Goal: Task Accomplishment & Management: Manage account settings

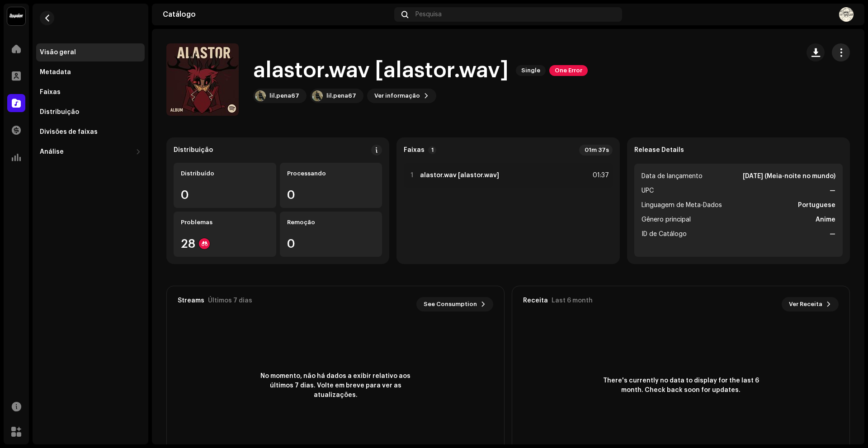
click at [844, 52] on button "button" at bounding box center [841, 52] width 18 height 18
click at [782, 94] on div "Editar" at bounding box center [795, 92] width 84 height 7
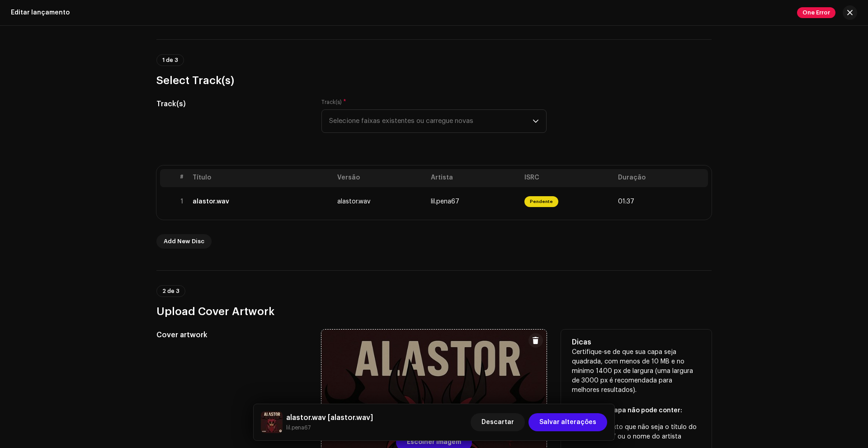
scroll to position [60, 0]
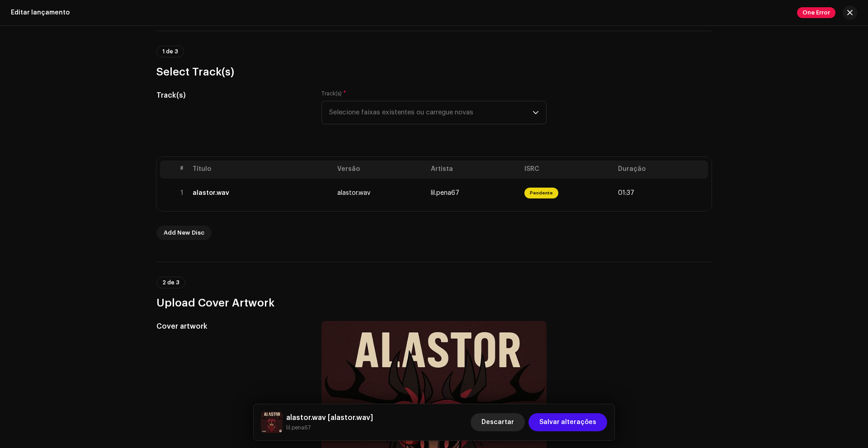
click at [487, 422] on button "Descartar" at bounding box center [498, 422] width 54 height 18
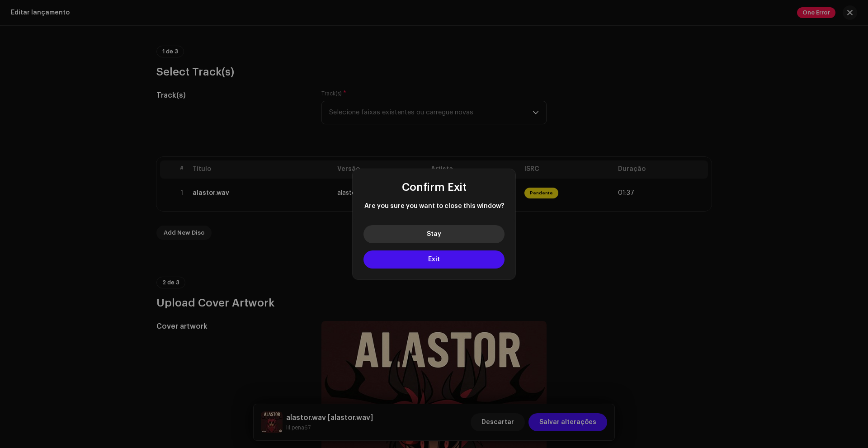
drag, startPoint x: 453, startPoint y: 203, endPoint x: 438, endPoint y: 235, distance: 35.2
click at [438, 235] on span "Stay" at bounding box center [434, 234] width 14 height 6
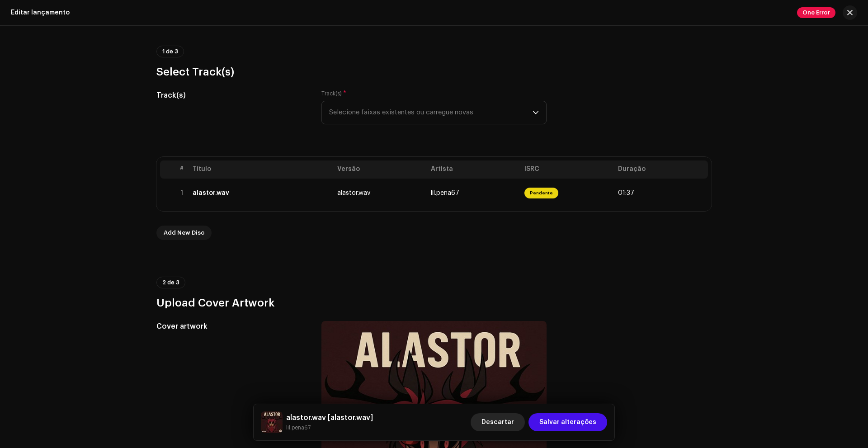
click at [495, 420] on span "Descartar" at bounding box center [498, 422] width 33 height 18
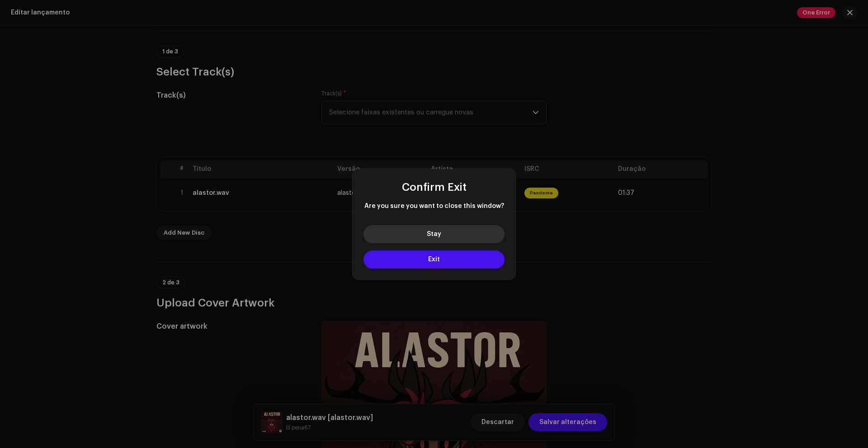
click at [471, 234] on button "Stay" at bounding box center [434, 234] width 141 height 18
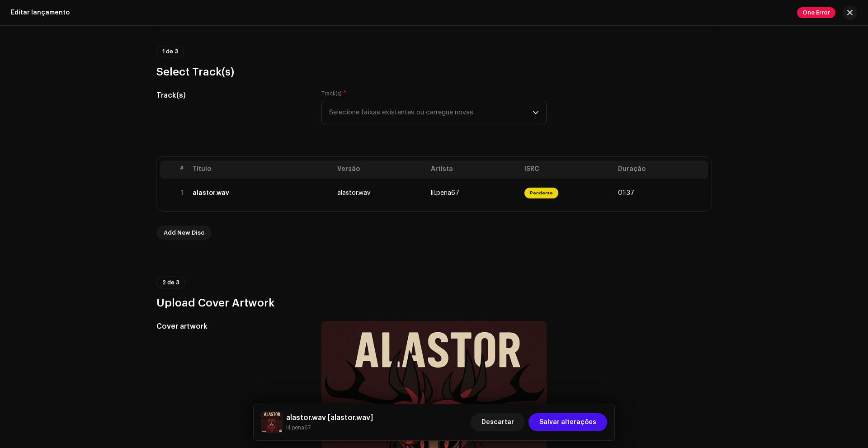
drag, startPoint x: 464, startPoint y: 231, endPoint x: 458, endPoint y: 235, distance: 6.9
click at [497, 423] on span "Descartar" at bounding box center [498, 422] width 33 height 18
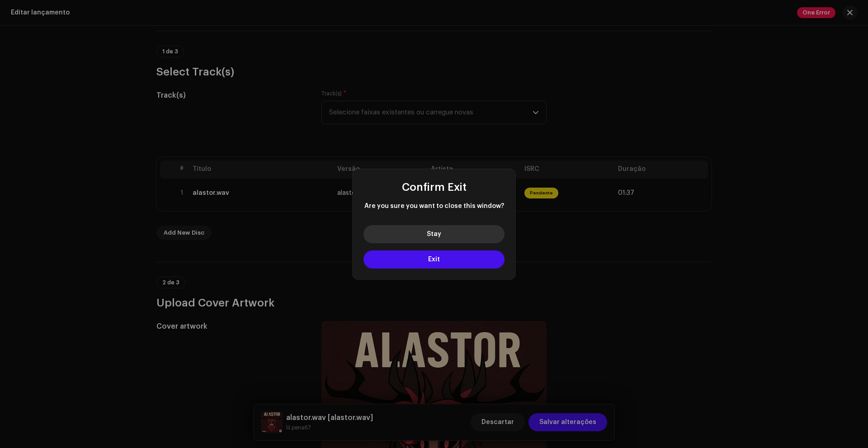
click at [445, 237] on button "Stay" at bounding box center [434, 234] width 141 height 18
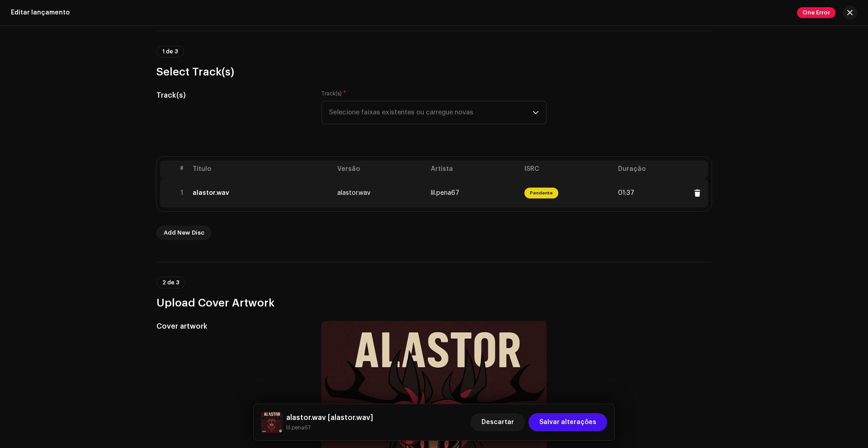
drag, startPoint x: 450, startPoint y: 229, endPoint x: 391, endPoint y: 181, distance: 75.6
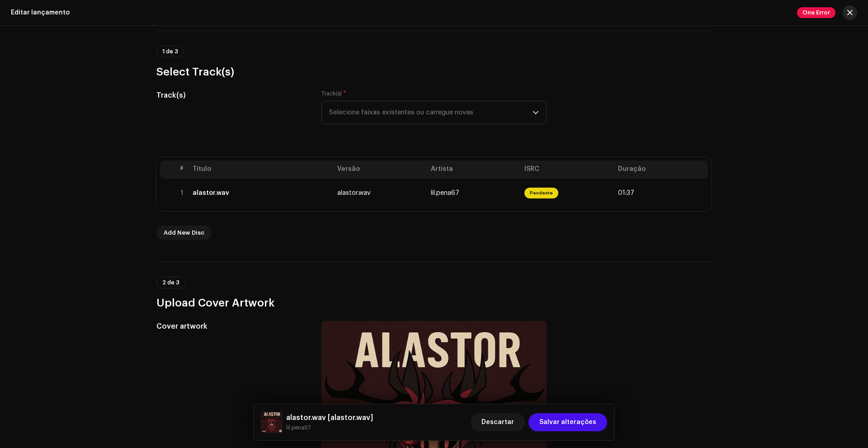
click at [852, 12] on span "button" at bounding box center [850, 12] width 5 height 7
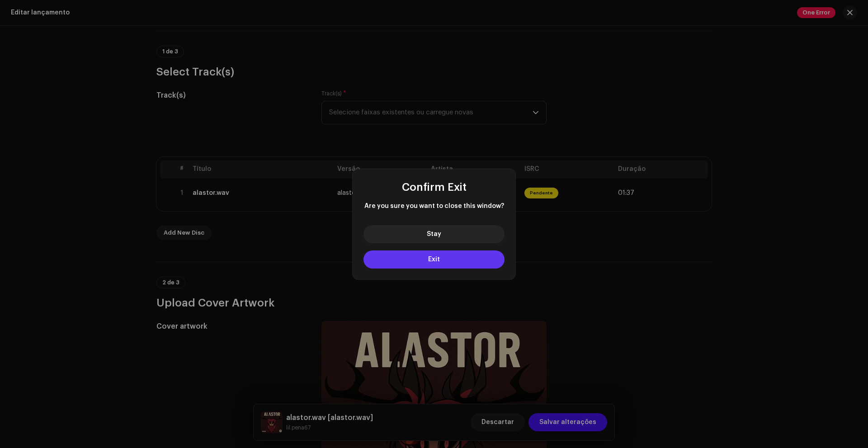
click at [454, 256] on button "Exit" at bounding box center [434, 260] width 141 height 18
